Goal: Find specific page/section: Find specific page/section

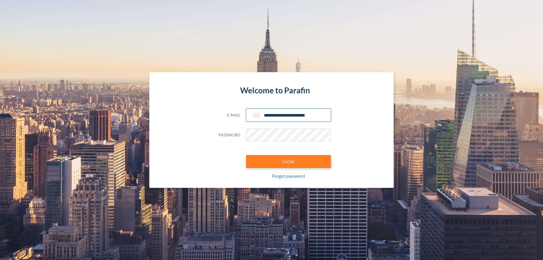
type input "**********"
click at [289, 162] on button "LOGIN" at bounding box center [288, 161] width 85 height 13
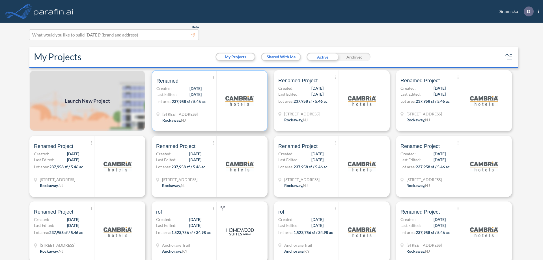
scroll to position [1, 0]
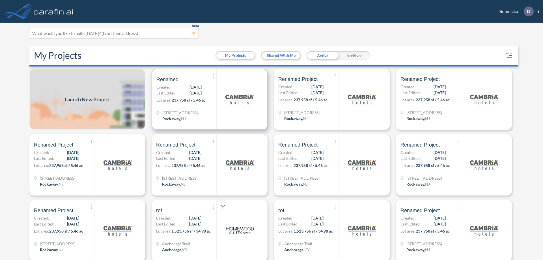
click at [208, 99] on p "Lot area: 237,958 sf / 5.46 ac" at bounding box center [186, 101] width 60 height 8
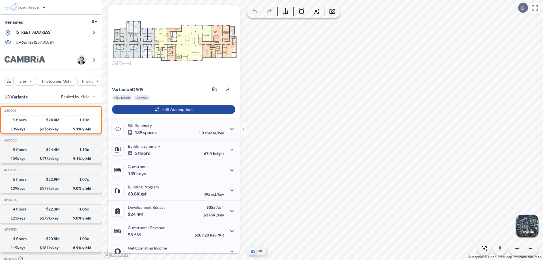
scroll to position [29, 0]
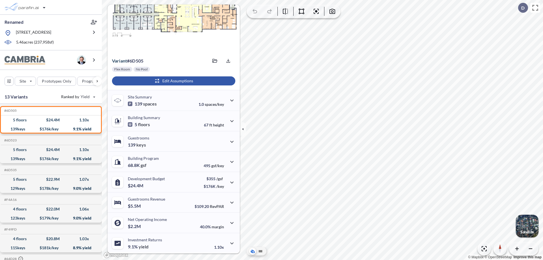
click at [173, 81] on div "button" at bounding box center [173, 80] width 123 height 9
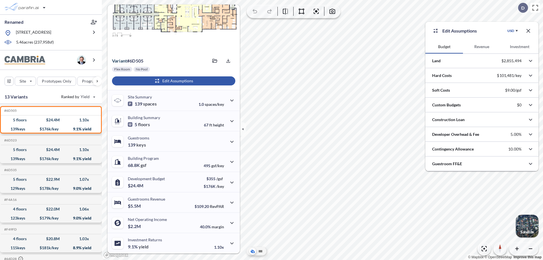
click at [482, 47] on button "Revenue" at bounding box center [482, 47] width 38 height 14
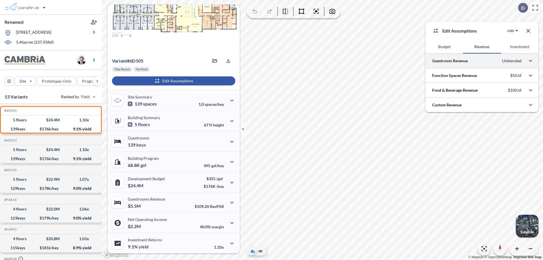
click at [482, 61] on div at bounding box center [481, 60] width 113 height 14
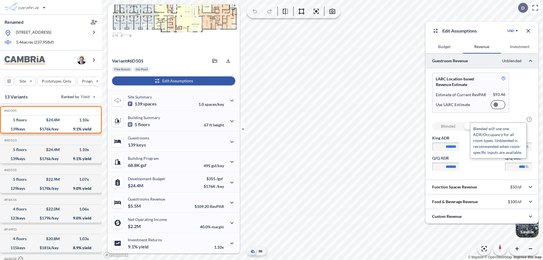
click at [529, 119] on span "?" at bounding box center [529, 119] width 5 height 5
